Goal: Task Accomplishment & Management: Use online tool/utility

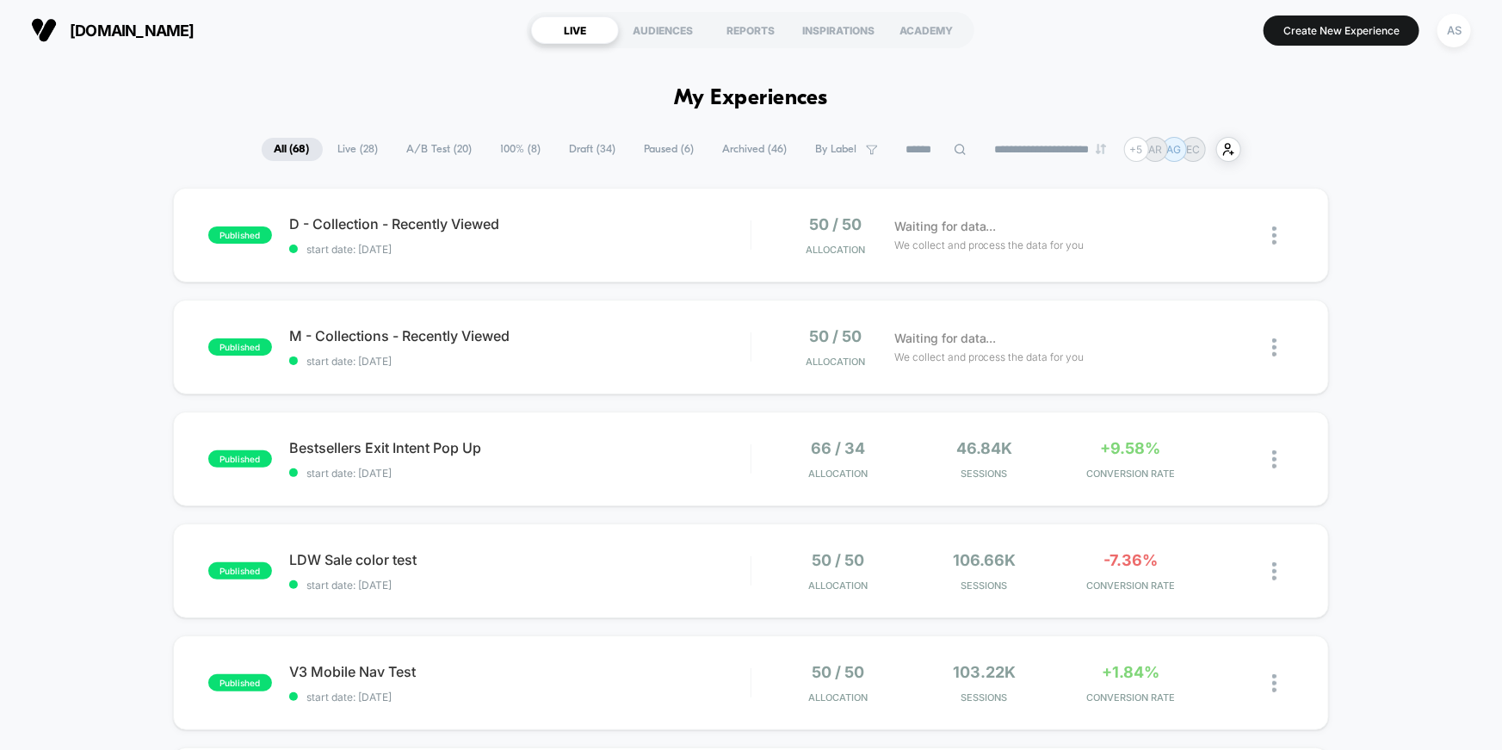
click at [437, 144] on span "A/B Test ( 20 )" at bounding box center [439, 149] width 91 height 23
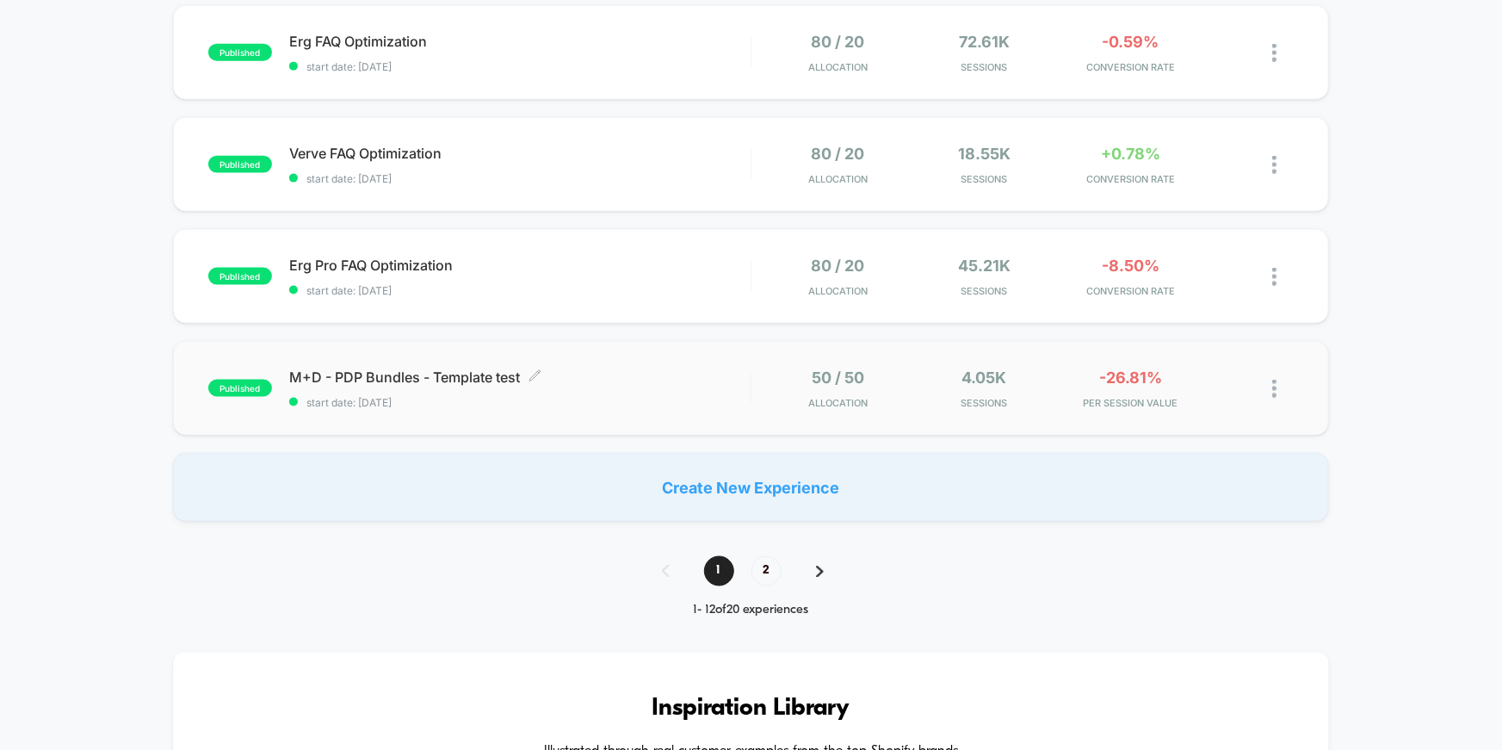
click at [416, 373] on span "M+D - PDP Bundles - Template test Click to edit experience details" at bounding box center [520, 377] width 462 height 17
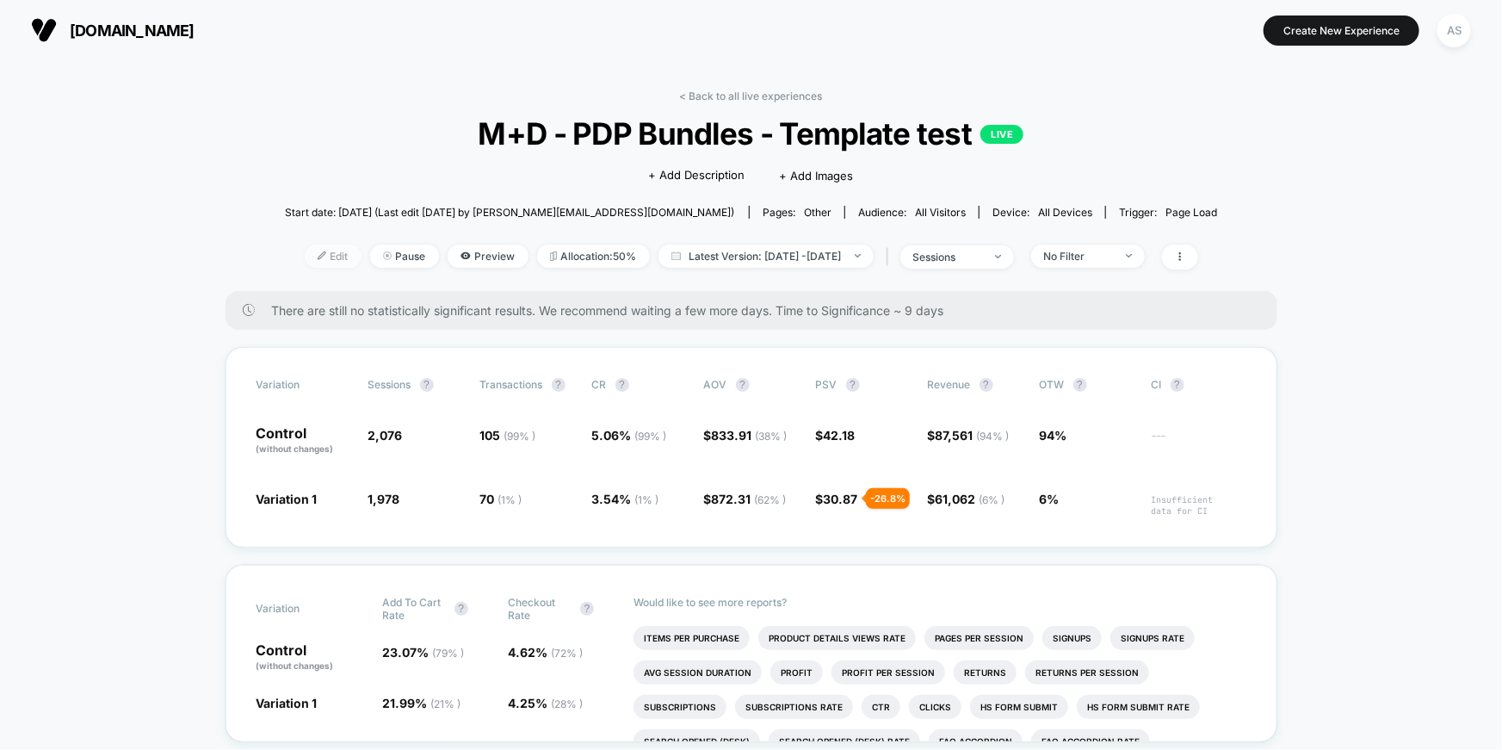
click at [310, 251] on span "Edit" at bounding box center [333, 256] width 57 height 23
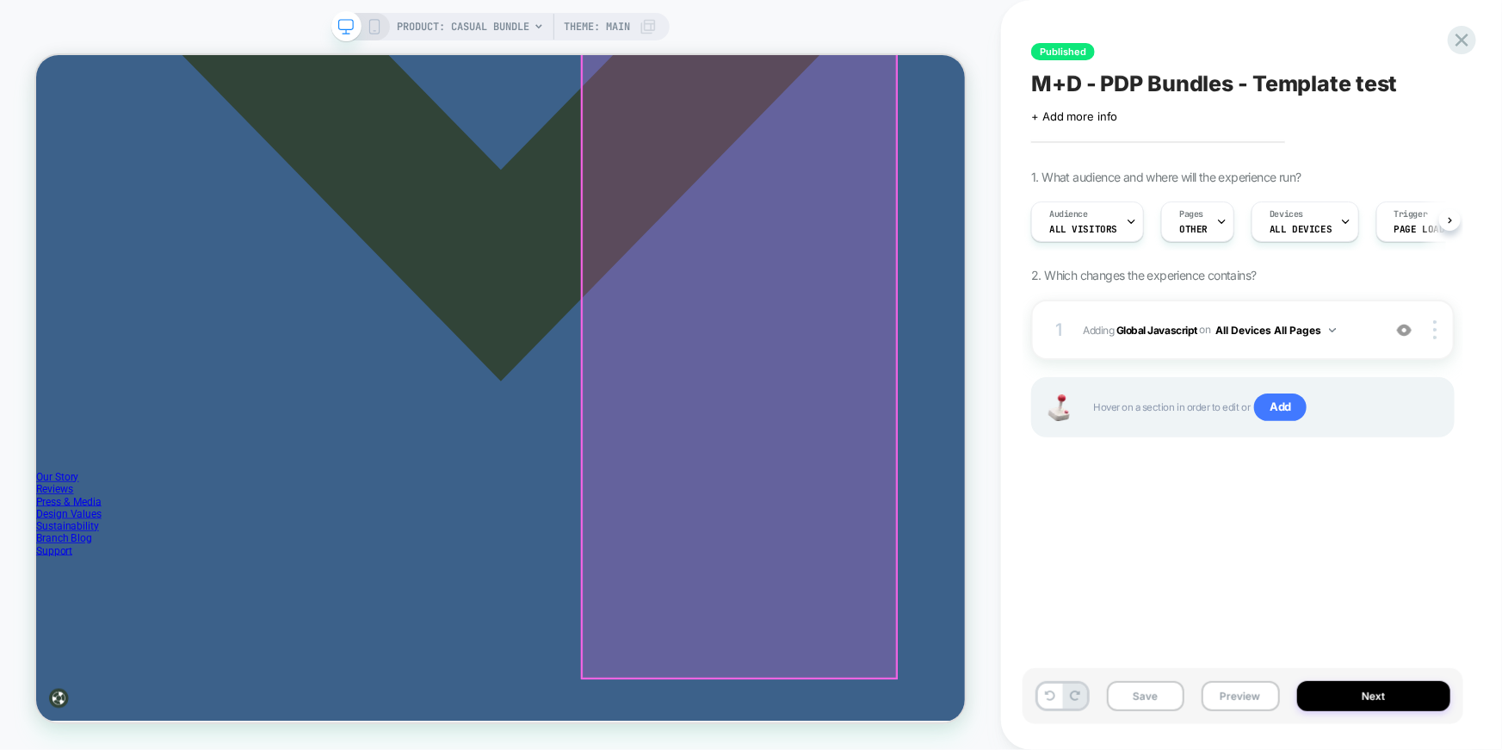
scroll to position [990, 0]
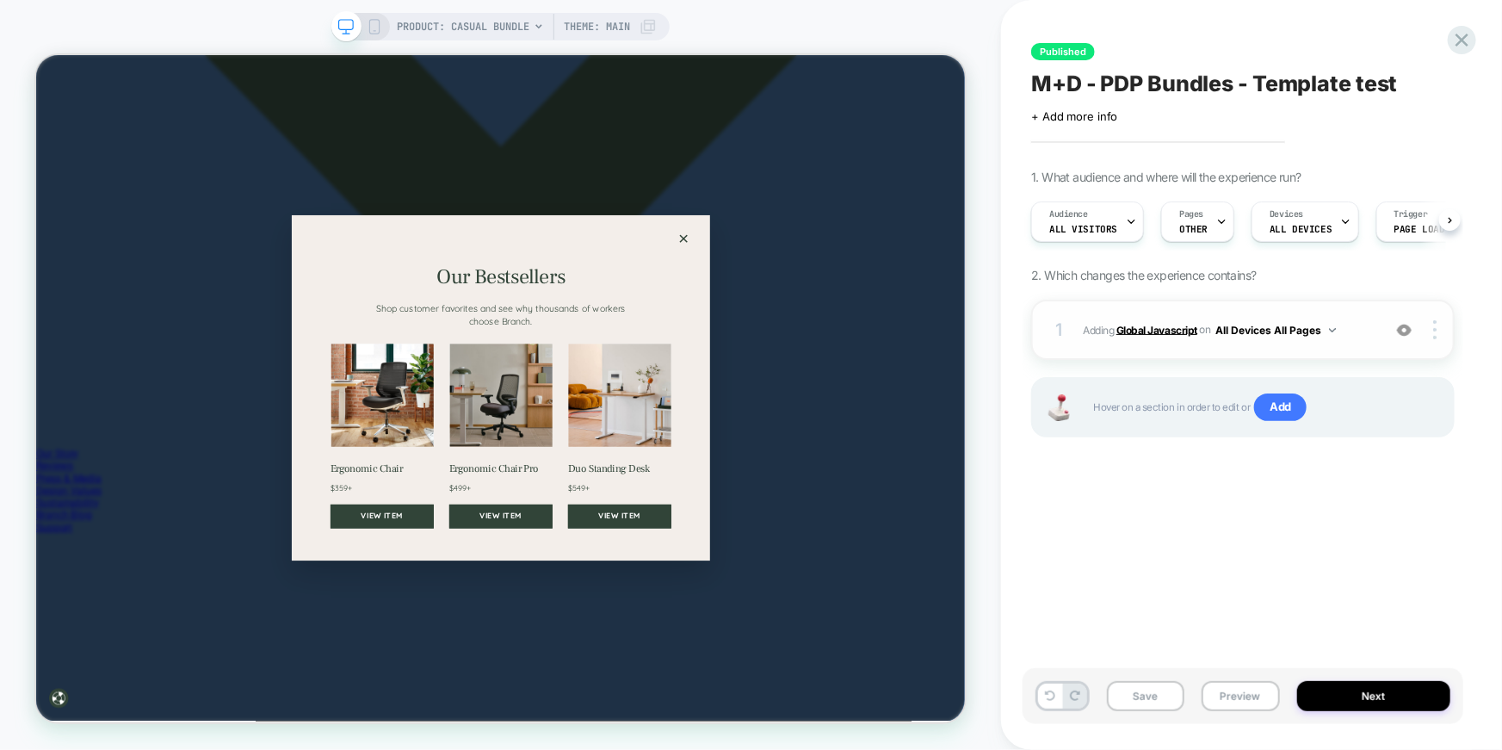
click at [1174, 331] on b "Global Javascript" at bounding box center [1157, 329] width 81 height 13
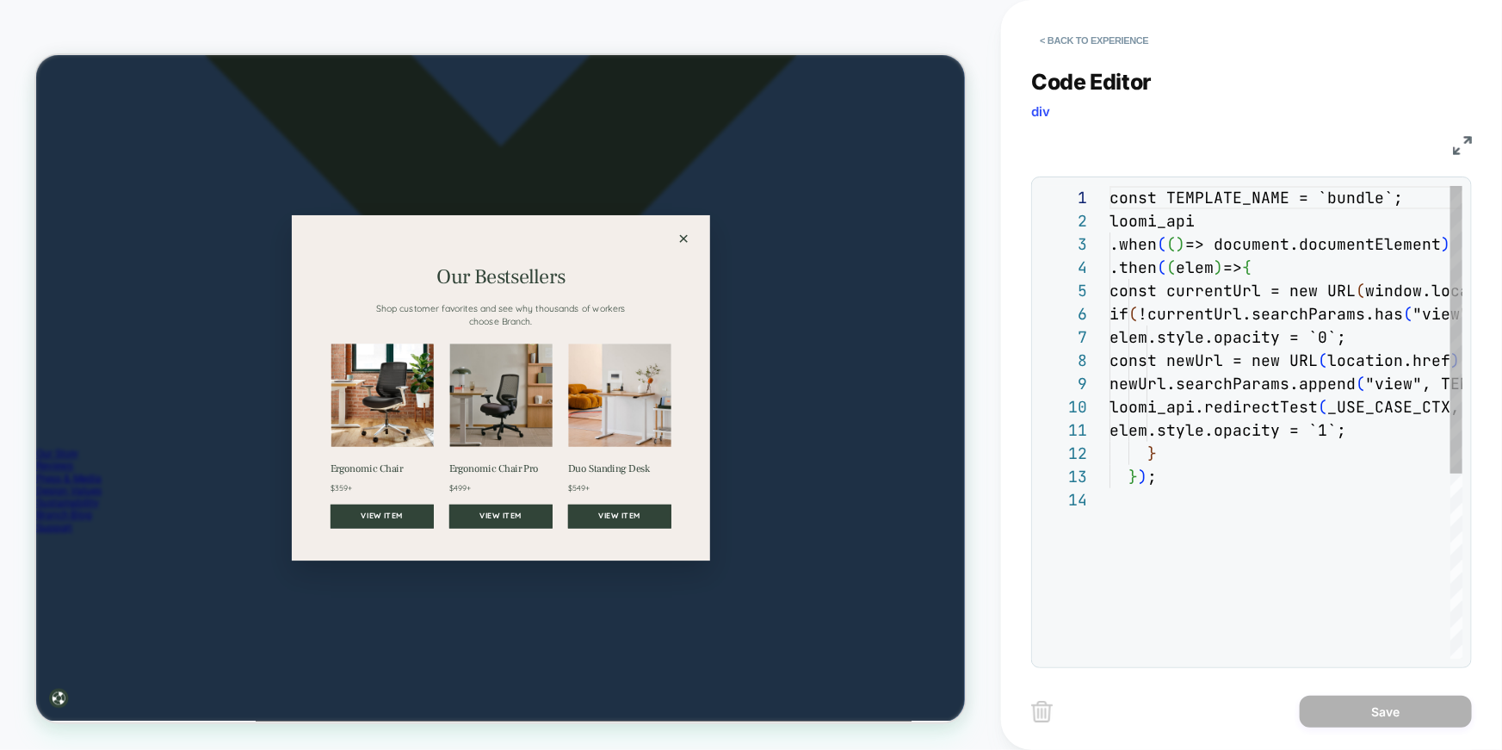
scroll to position [232, 0]
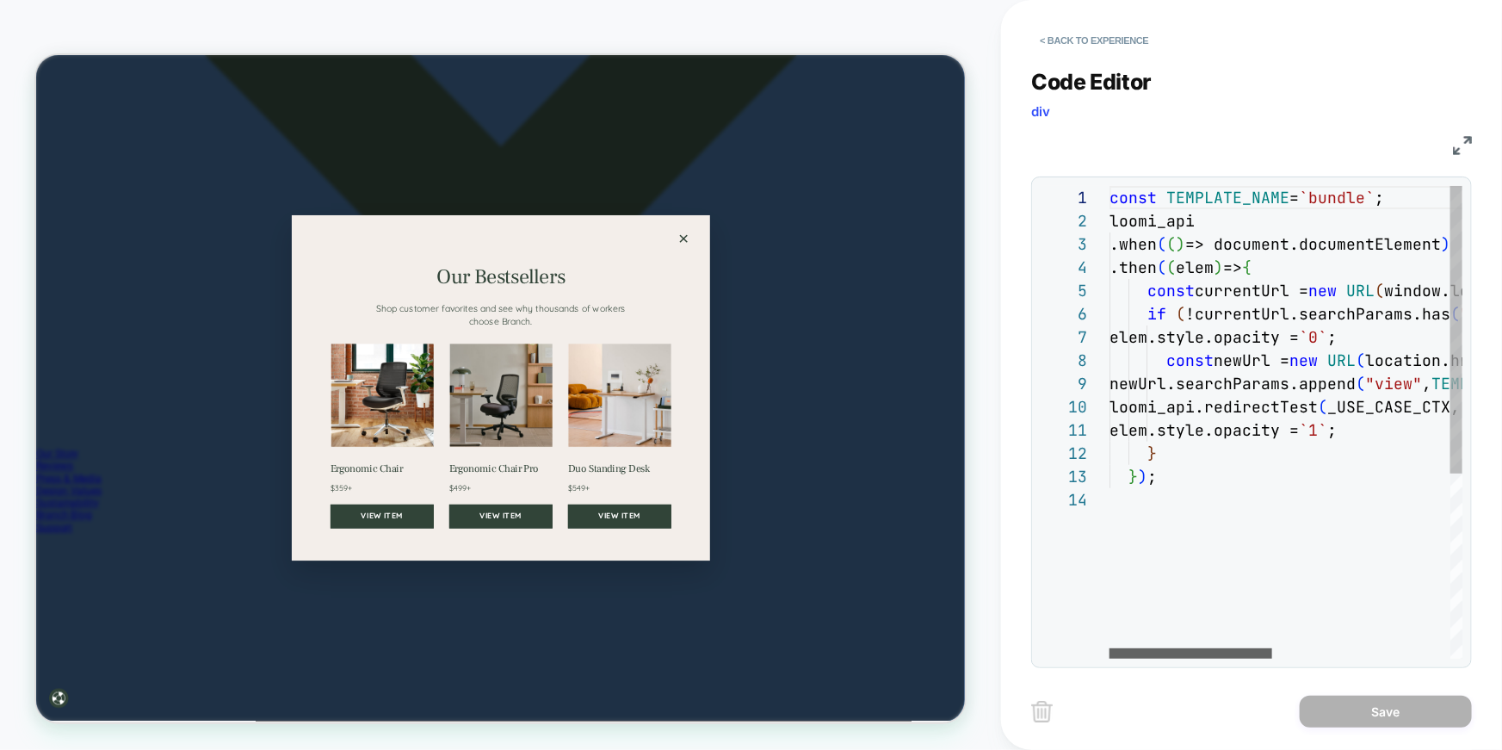
click at [1219, 648] on div at bounding box center [1191, 653] width 163 height 10
click at [1109, 37] on button "< Back to experience" at bounding box center [1095, 41] width 126 height 28
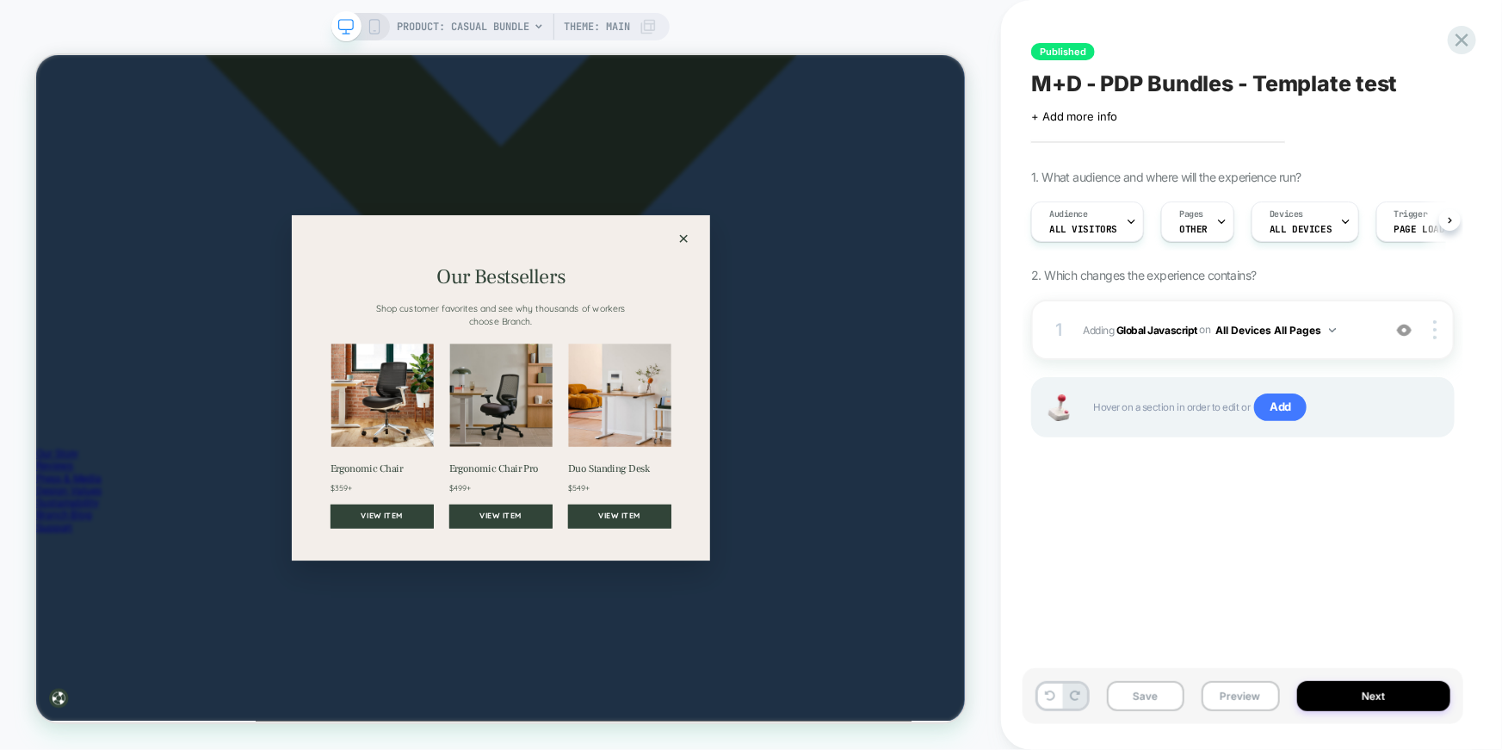
scroll to position [0, 0]
click at [1151, 330] on b "Global Javascript" at bounding box center [1157, 329] width 81 height 13
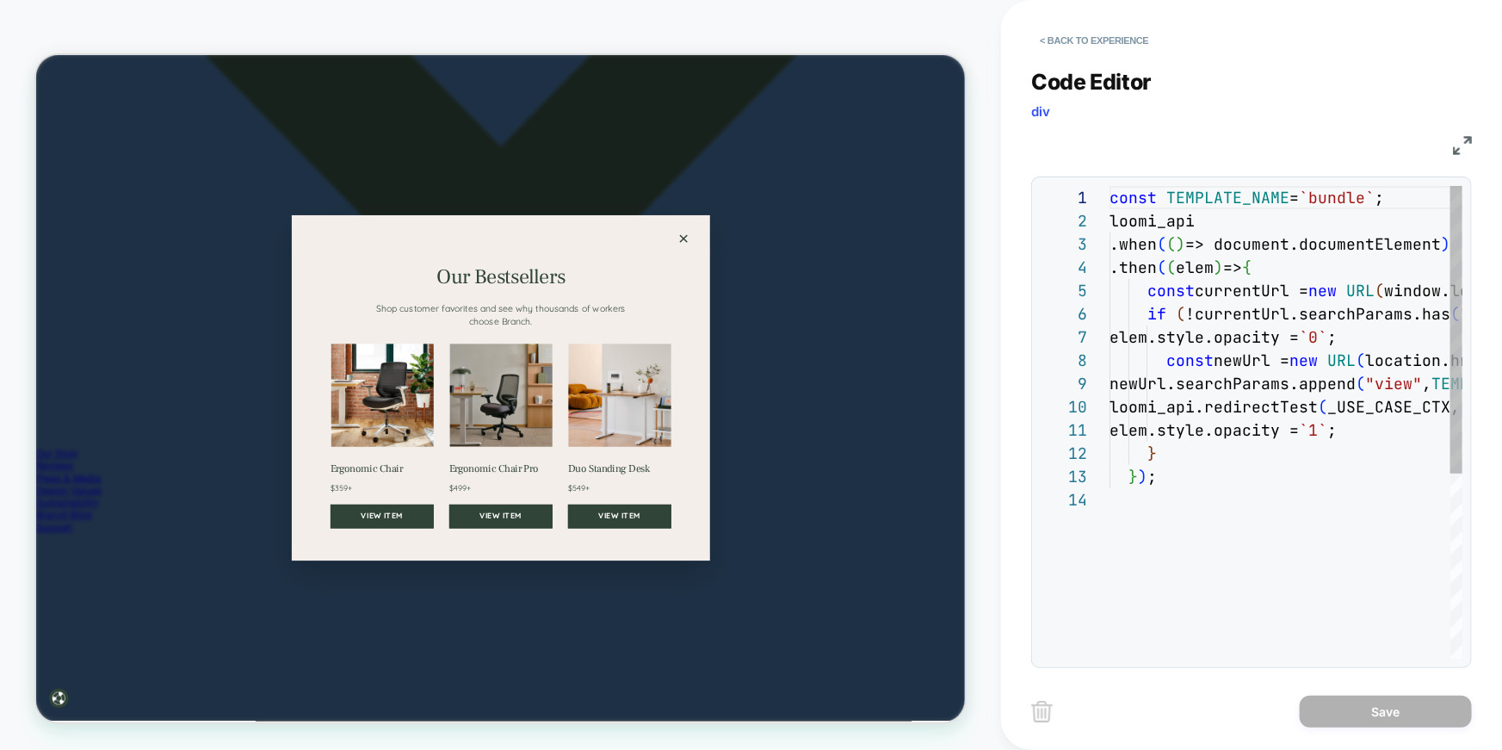
scroll to position [232, 0]
